Goal: Task Accomplishment & Management: Use online tool/utility

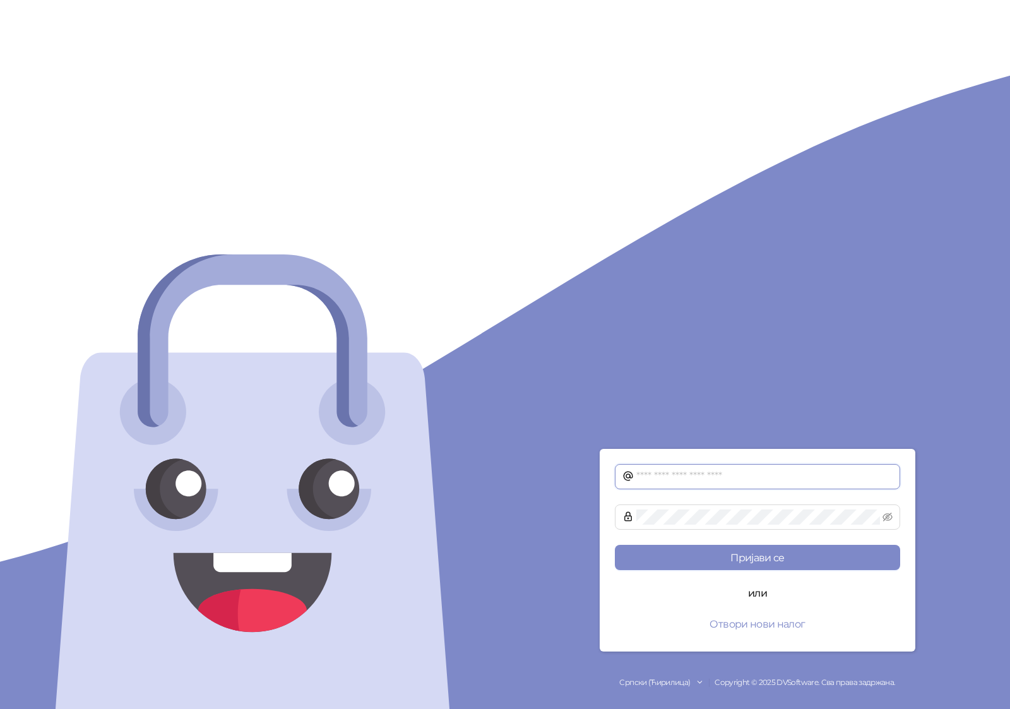
click at [749, 477] on input "text" at bounding box center [764, 476] width 256 height 15
type input "**********"
click at [615, 545] on button "Пријави се" at bounding box center [757, 557] width 285 height 25
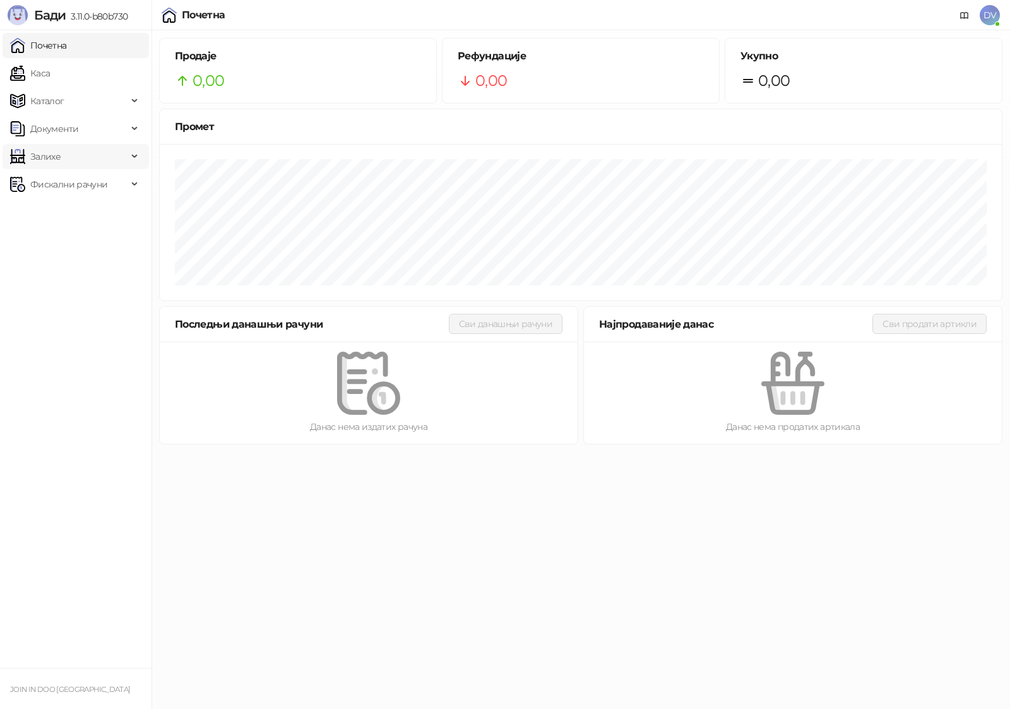
click at [95, 160] on span "Залихе" at bounding box center [68, 156] width 117 height 25
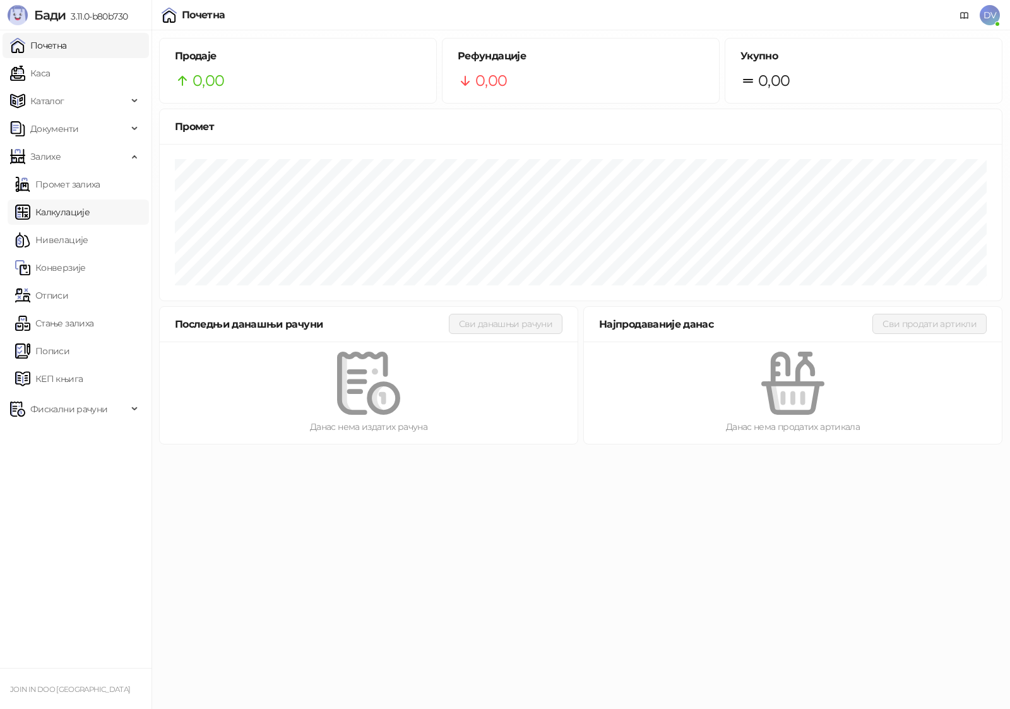
click at [90, 211] on link "Калкулације" at bounding box center [52, 211] width 74 height 25
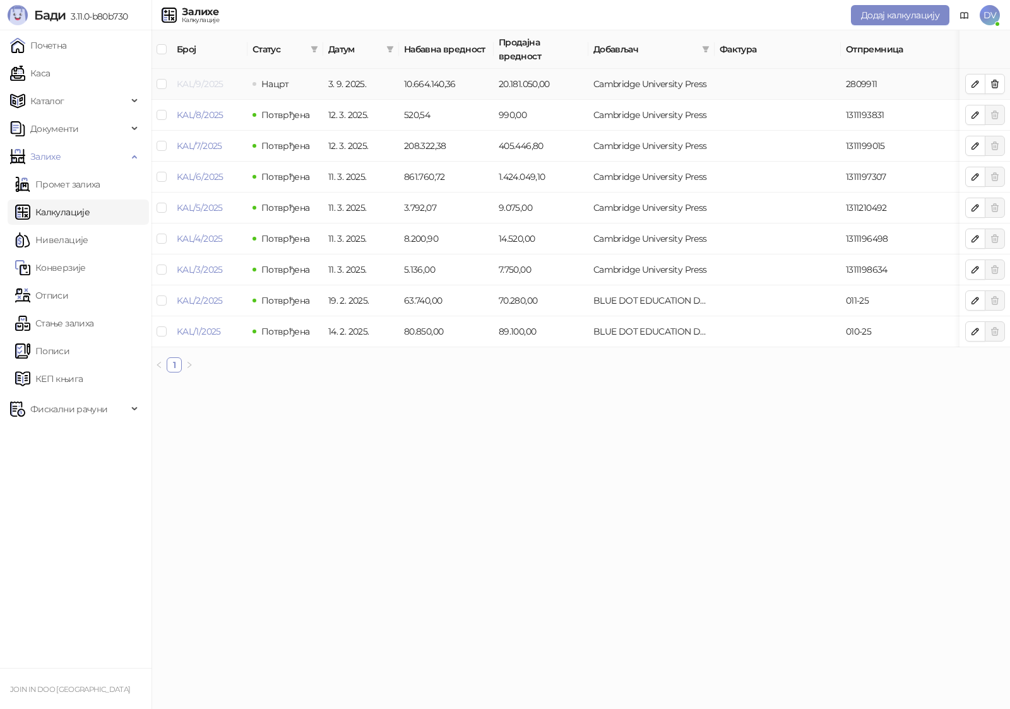
click at [209, 78] on link "KAL/9/2025" at bounding box center [200, 83] width 47 height 11
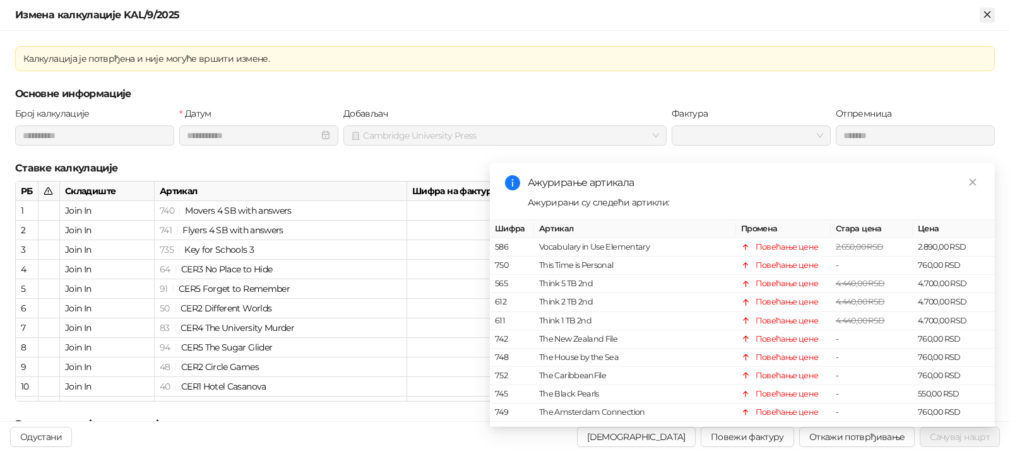
click at [989, 15] on icon "Close" at bounding box center [986, 14] width 11 height 11
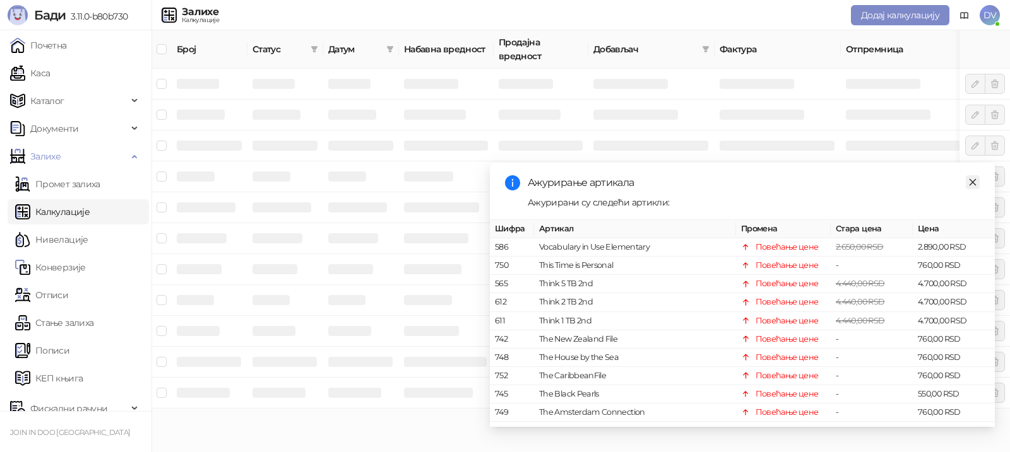
click at [974, 182] on icon "close" at bounding box center [972, 182] width 9 height 9
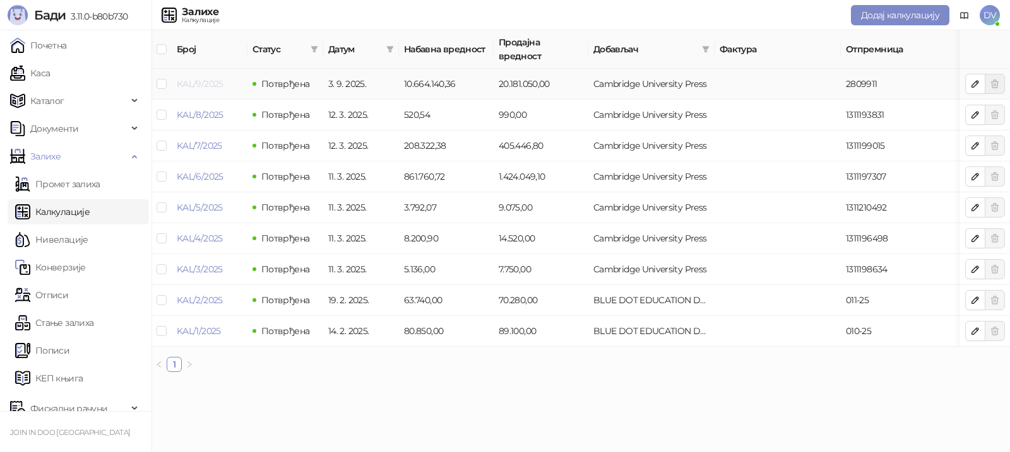
click at [198, 78] on link "KAL/9/2025" at bounding box center [200, 83] width 47 height 11
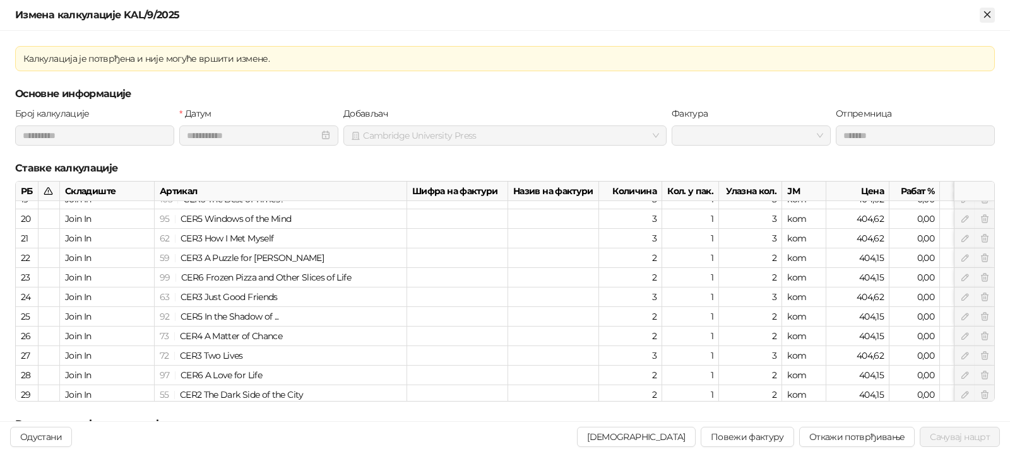
click at [984, 11] on icon "Close" at bounding box center [987, 14] width 6 height 6
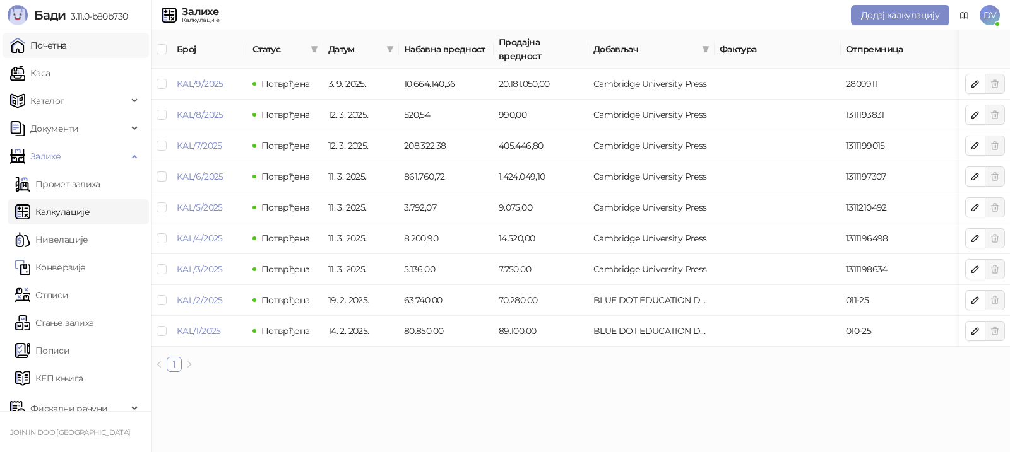
click at [67, 52] on link "Почетна" at bounding box center [38, 45] width 57 height 25
